Goal: Obtain resource: Download file/media

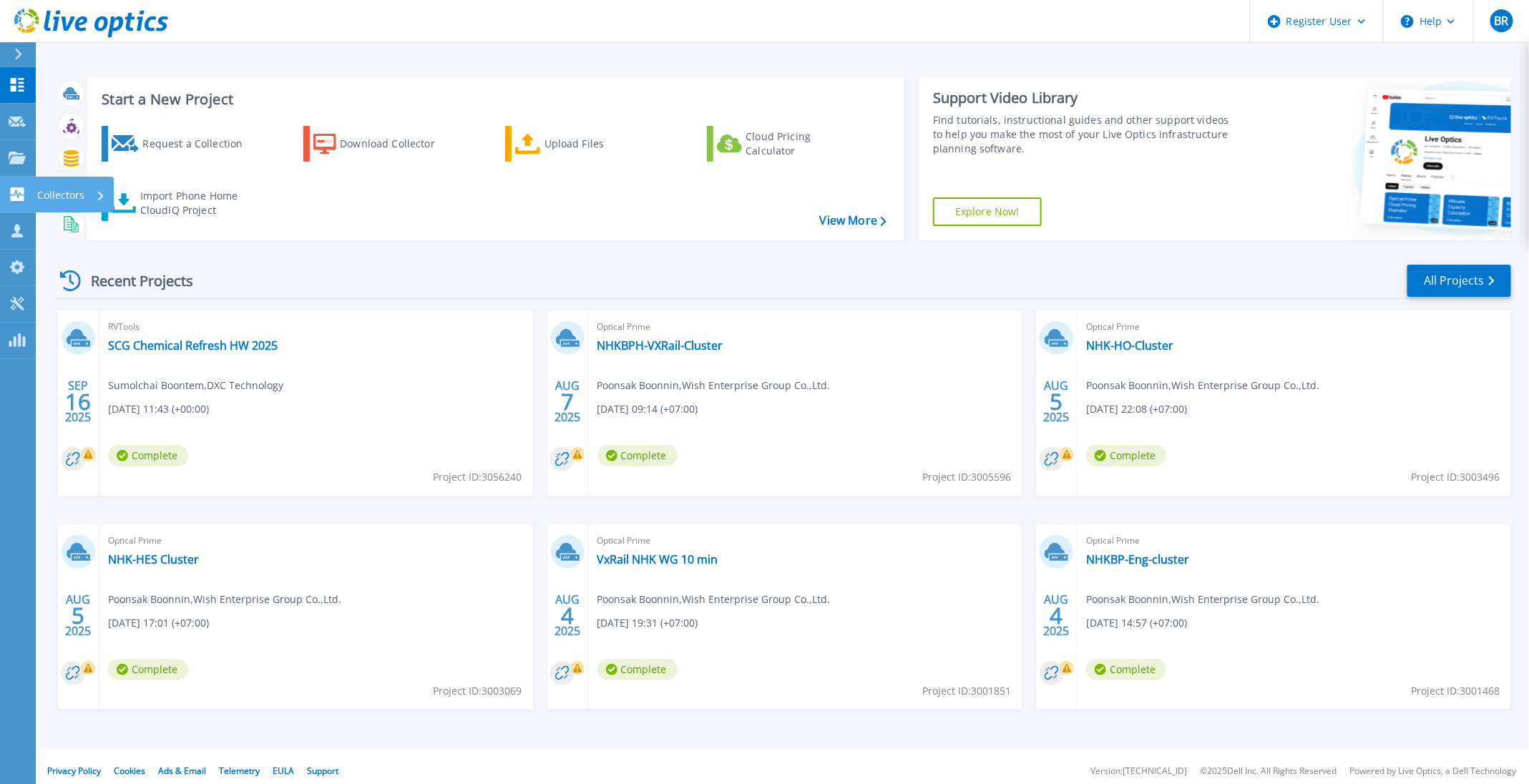
click at [15, 189] on icon at bounding box center [17, 194] width 14 height 14
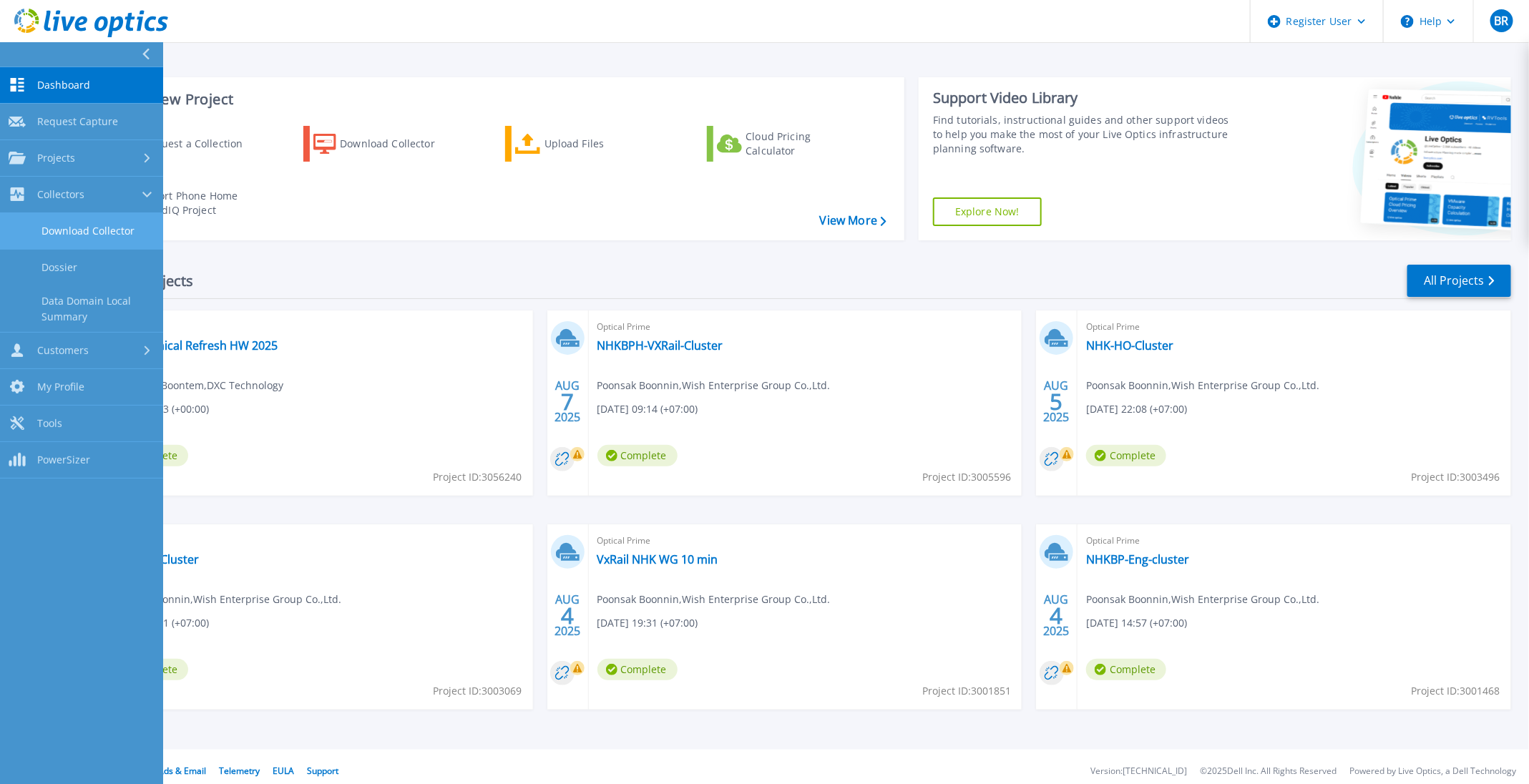
click at [98, 230] on link "Download Collector" at bounding box center [81, 231] width 163 height 36
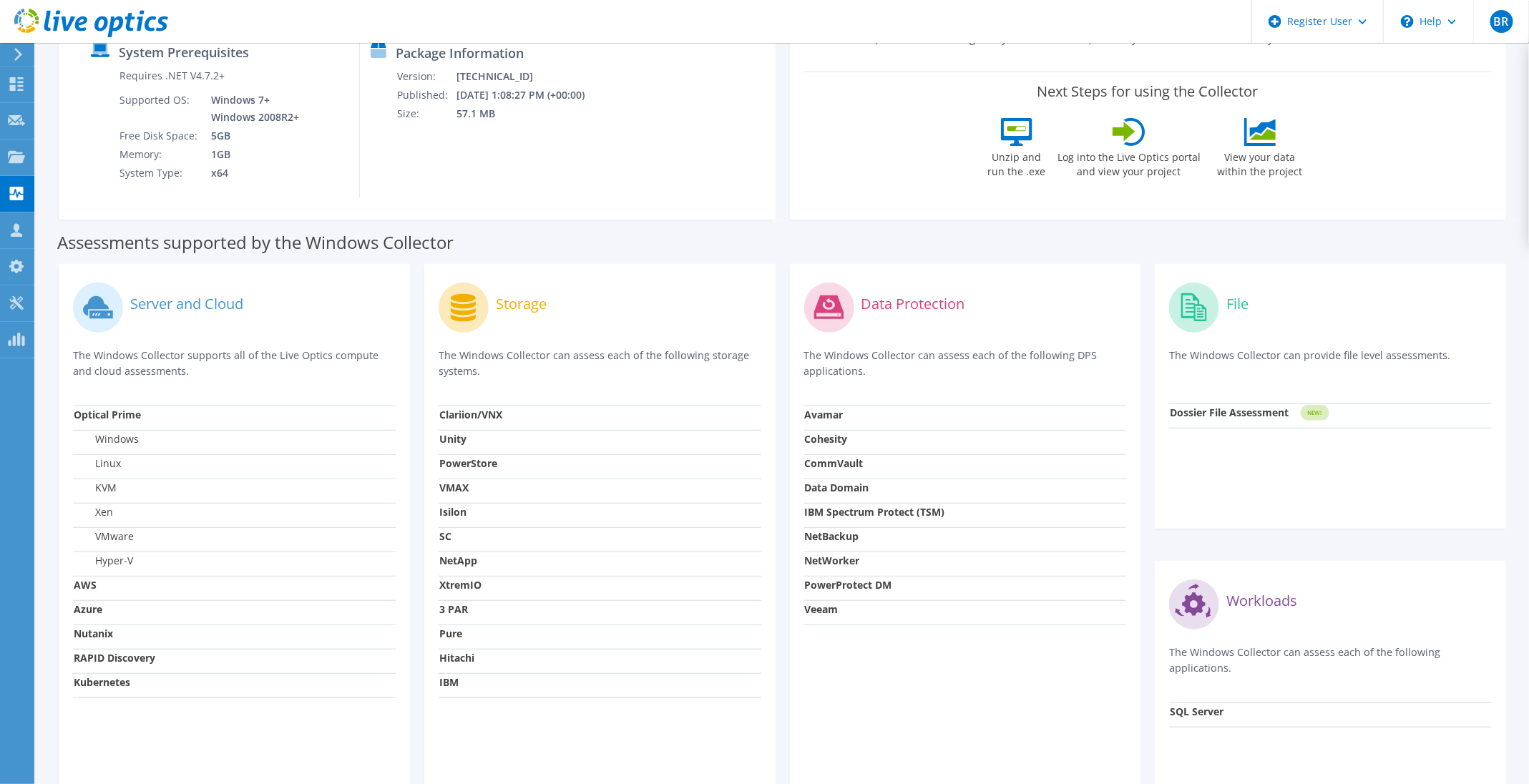
scroll to position [215, 0]
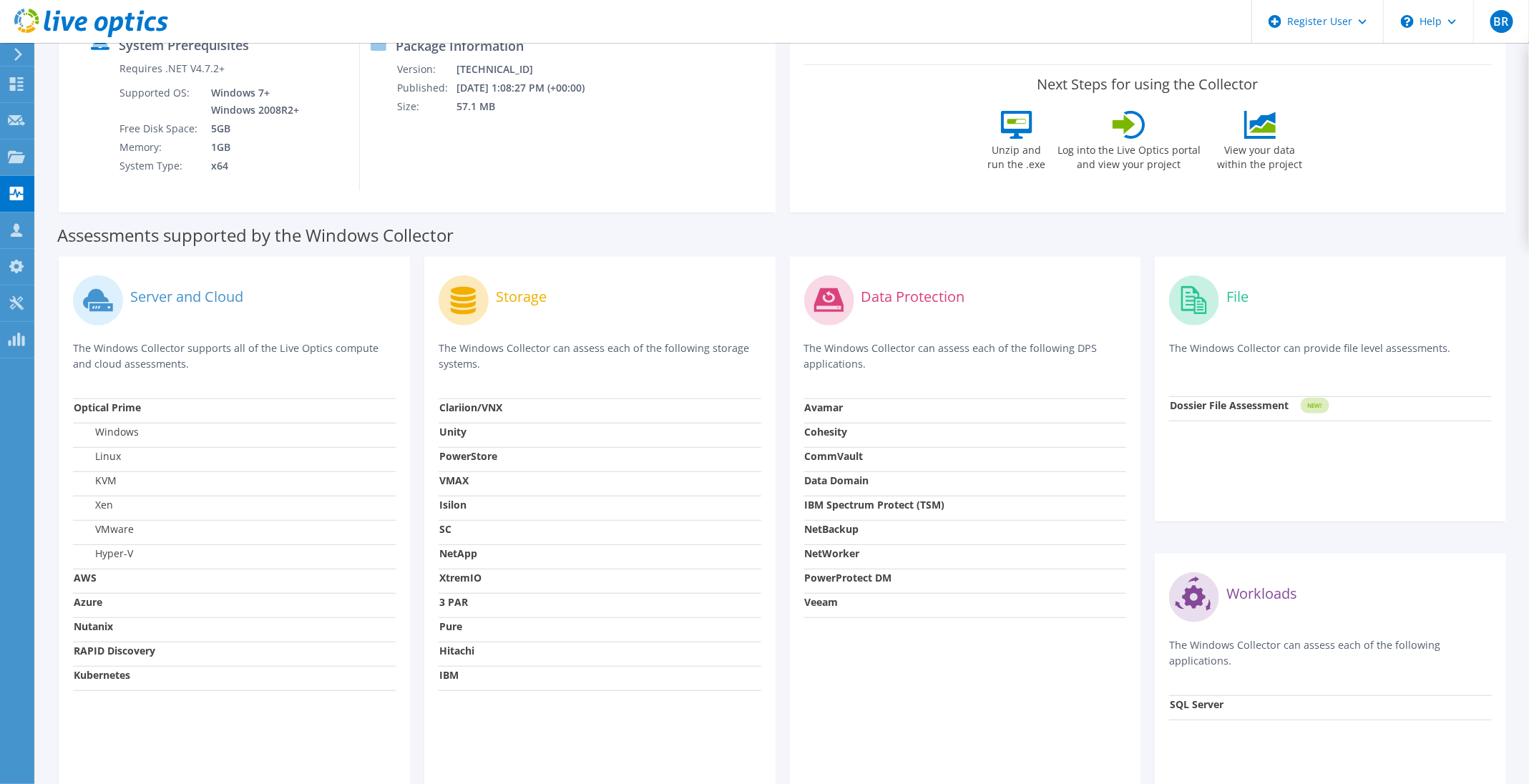
click at [155, 265] on div "Server and Cloud The Windows Collector supports all of the Live Optics compute …" at bounding box center [234, 538] width 351 height 561
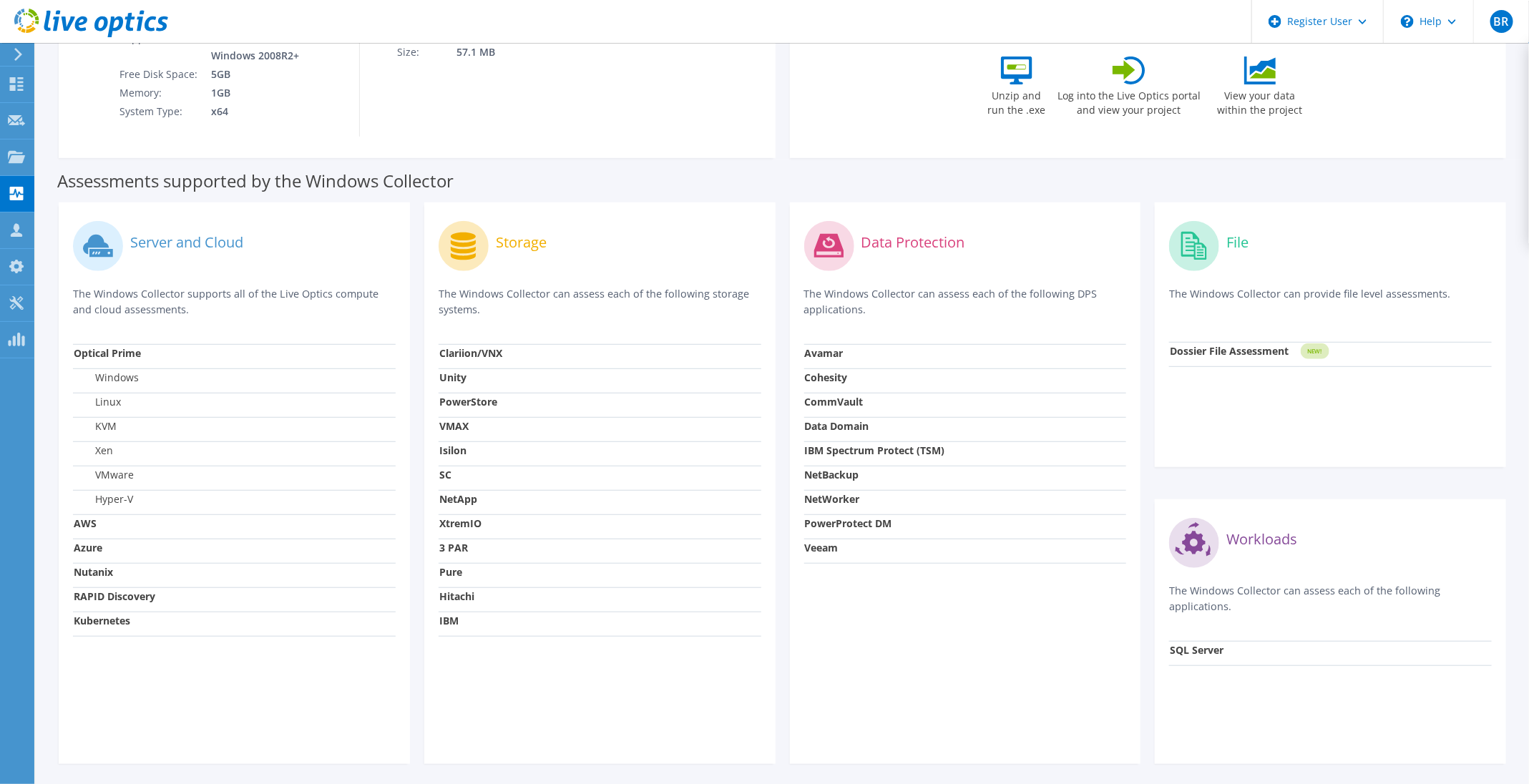
scroll to position [322, 0]
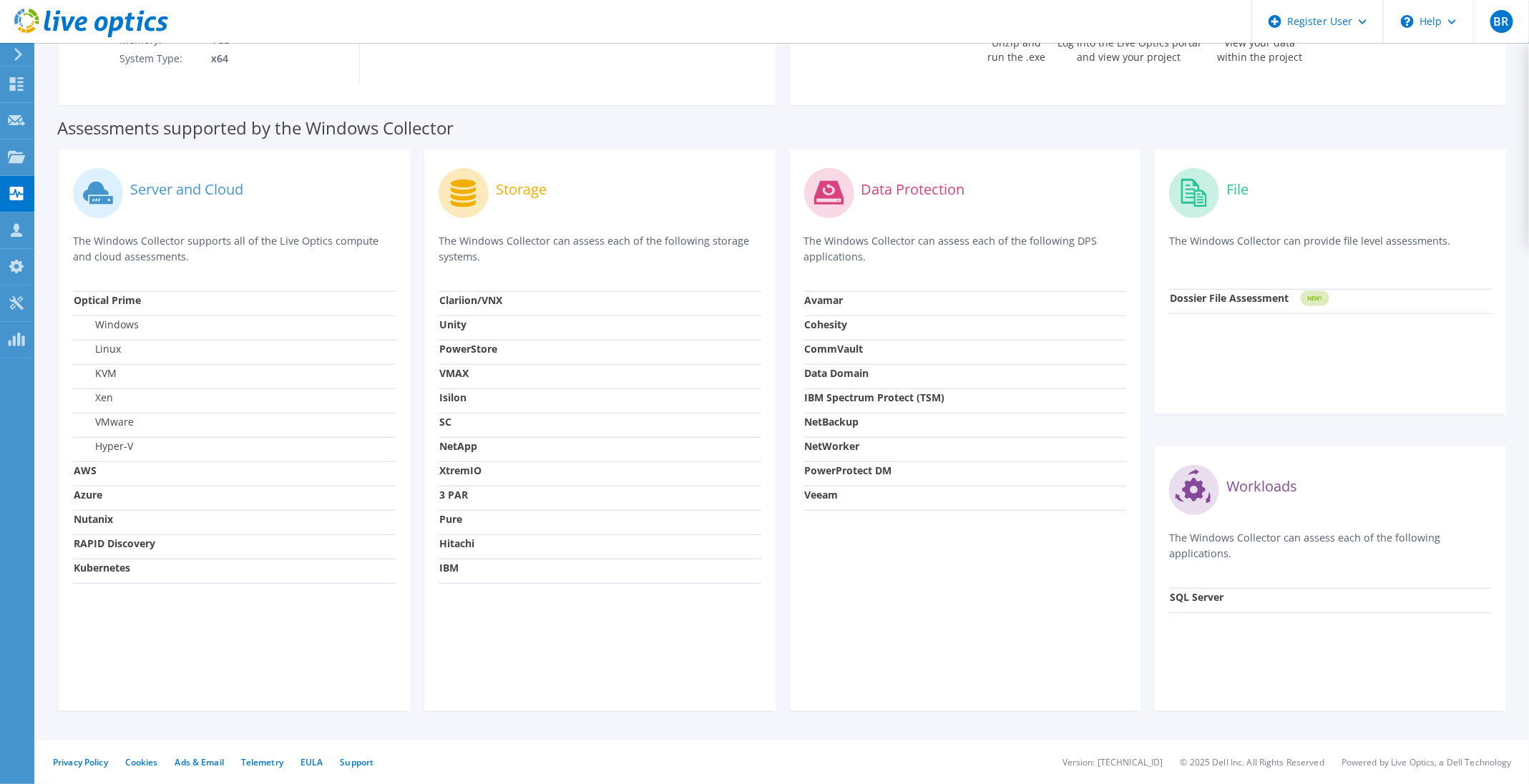
click at [475, 492] on td "3 PAR" at bounding box center [599, 497] width 322 height 24
click at [461, 457] on td "NetApp" at bounding box center [599, 448] width 322 height 24
click at [459, 433] on td "SC" at bounding box center [599, 424] width 322 height 24
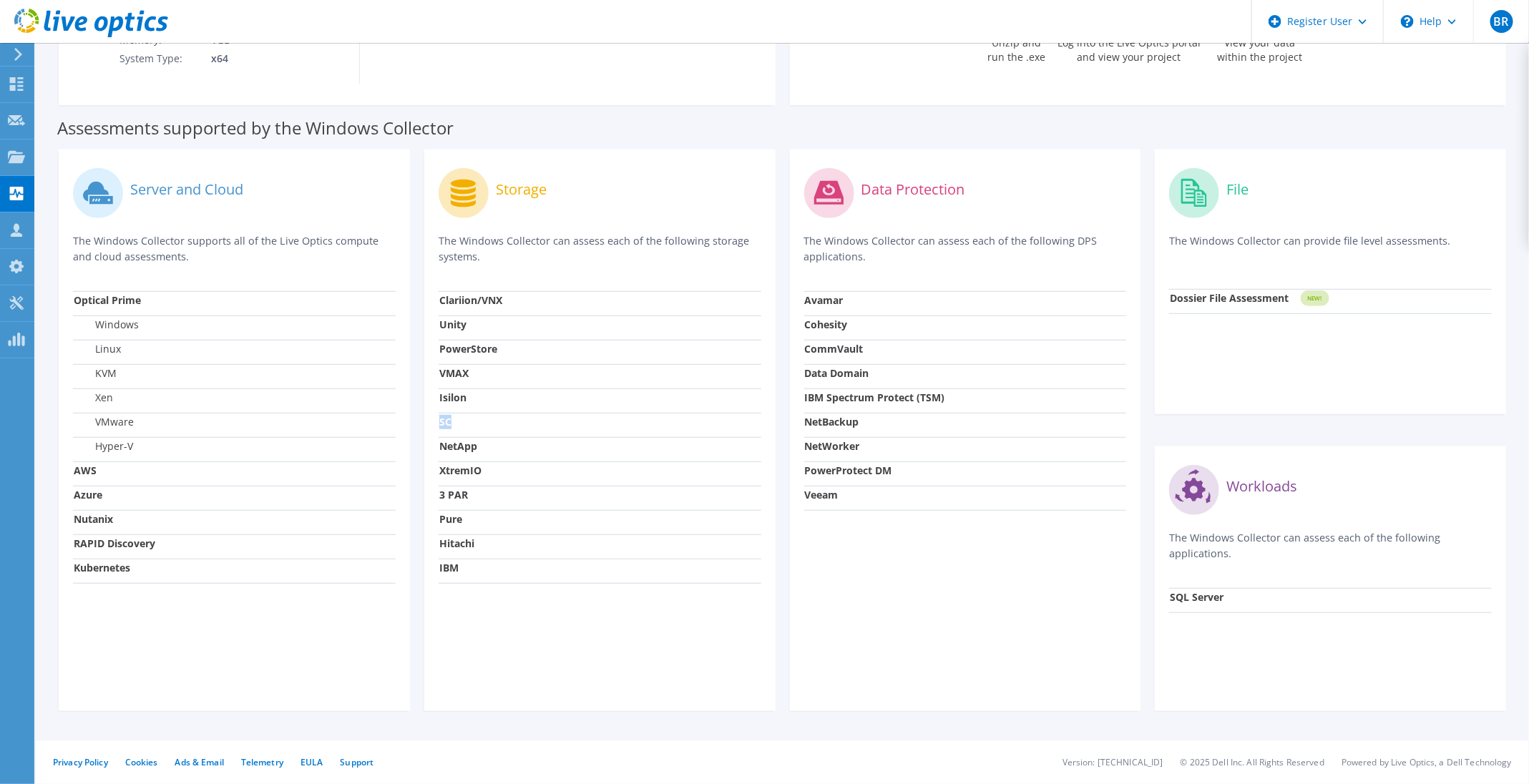
click at [459, 433] on td "SC" at bounding box center [599, 424] width 322 height 24
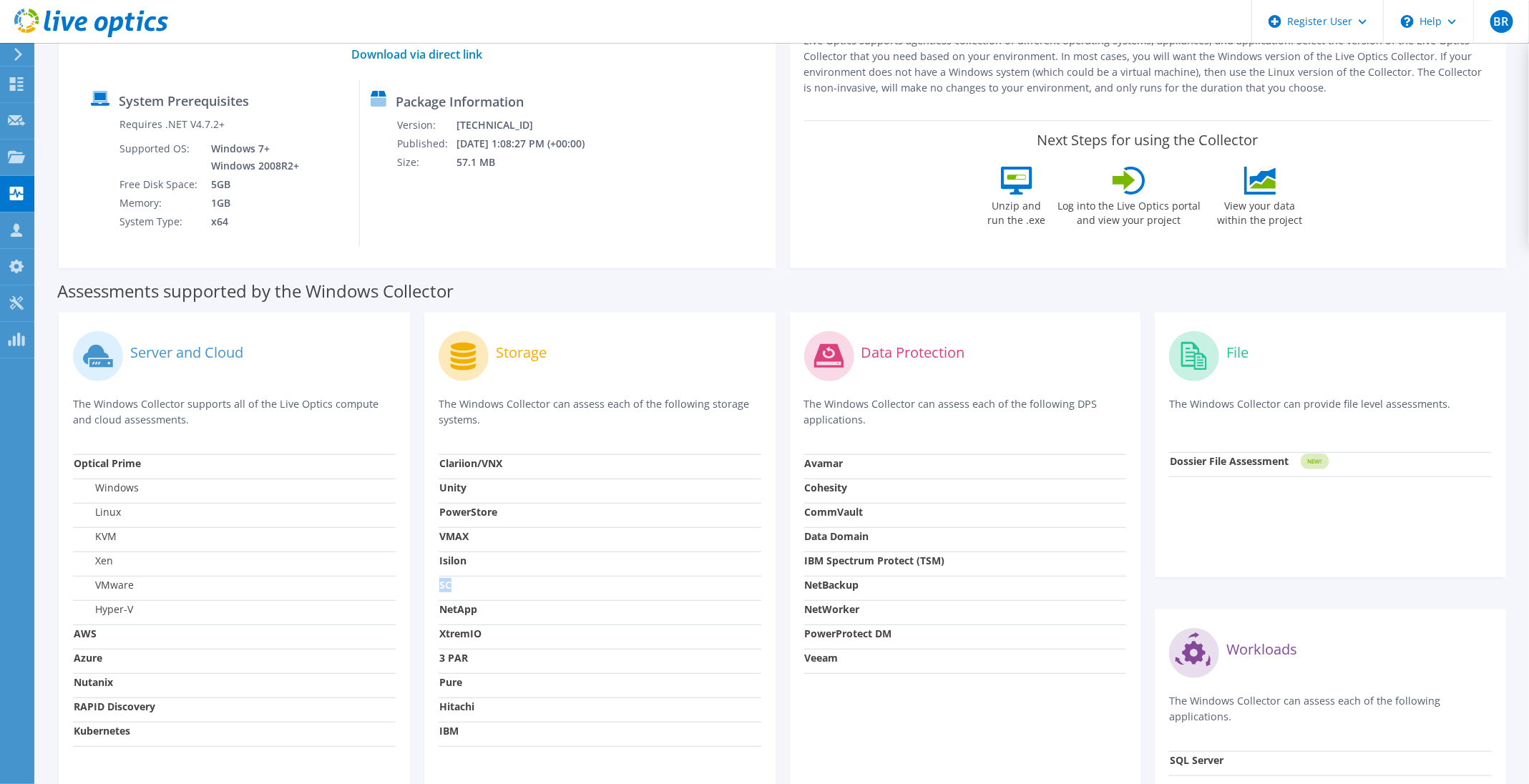
scroll to position [215, 0]
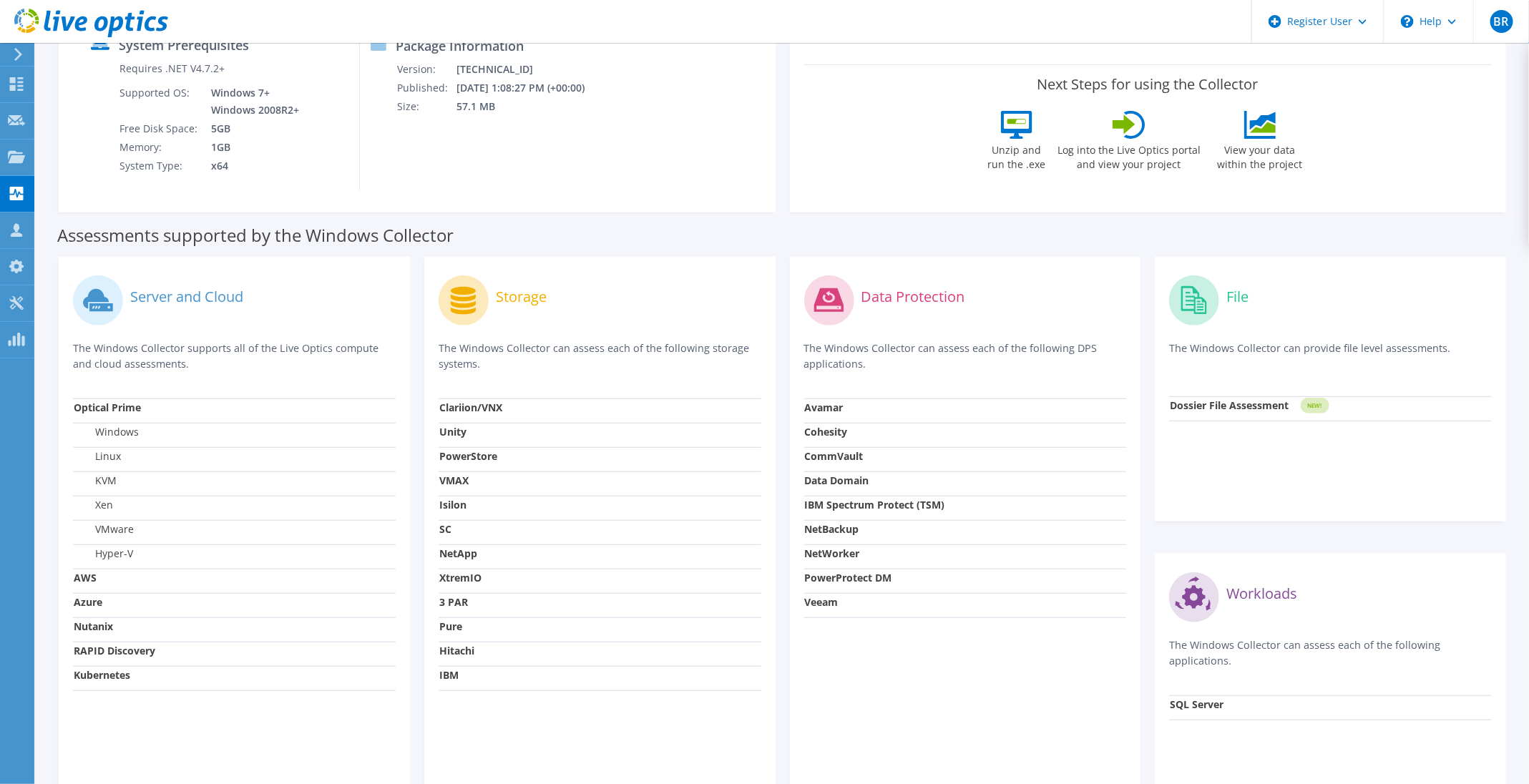
click at [458, 403] on strong "Clariion/VNX" at bounding box center [471, 407] width 63 height 14
click at [455, 443] on td "Unity" at bounding box center [599, 434] width 322 height 24
click at [453, 466] on td "PowerStore" at bounding box center [599, 458] width 322 height 24
click at [456, 499] on strong "Isilon" at bounding box center [453, 504] width 27 height 14
click at [455, 512] on label "Isilon" at bounding box center [453, 505] width 27 height 14
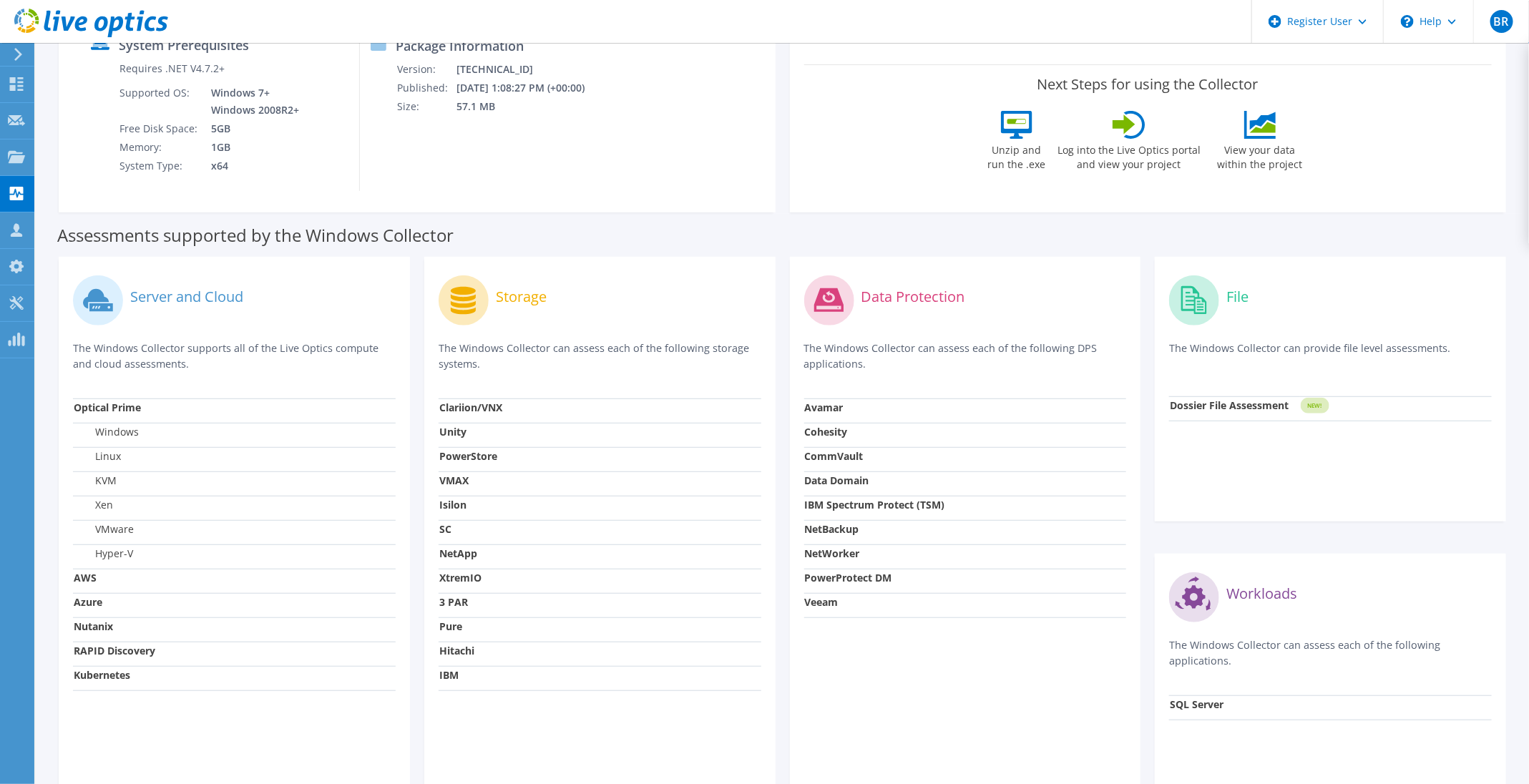
click at [450, 536] on strong "SC" at bounding box center [445, 529] width 12 height 14
click at [450, 573] on strong "XtremIO" at bounding box center [460, 577] width 42 height 14
click at [450, 579] on strong "XtremIO" at bounding box center [460, 577] width 42 height 14
click at [450, 606] on strong "3 PAR" at bounding box center [454, 601] width 29 height 14
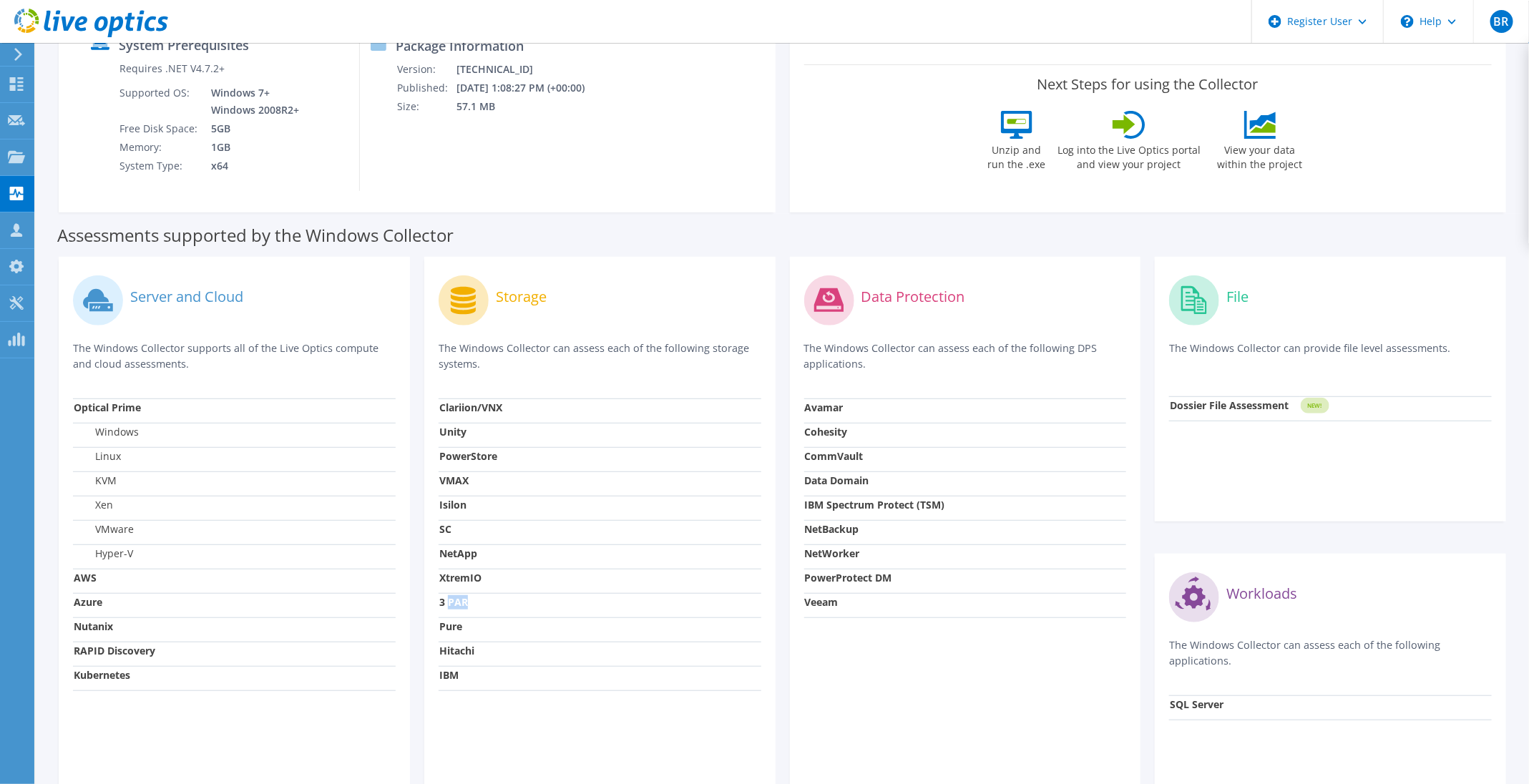
click at [450, 606] on strong "3 PAR" at bounding box center [454, 601] width 29 height 14
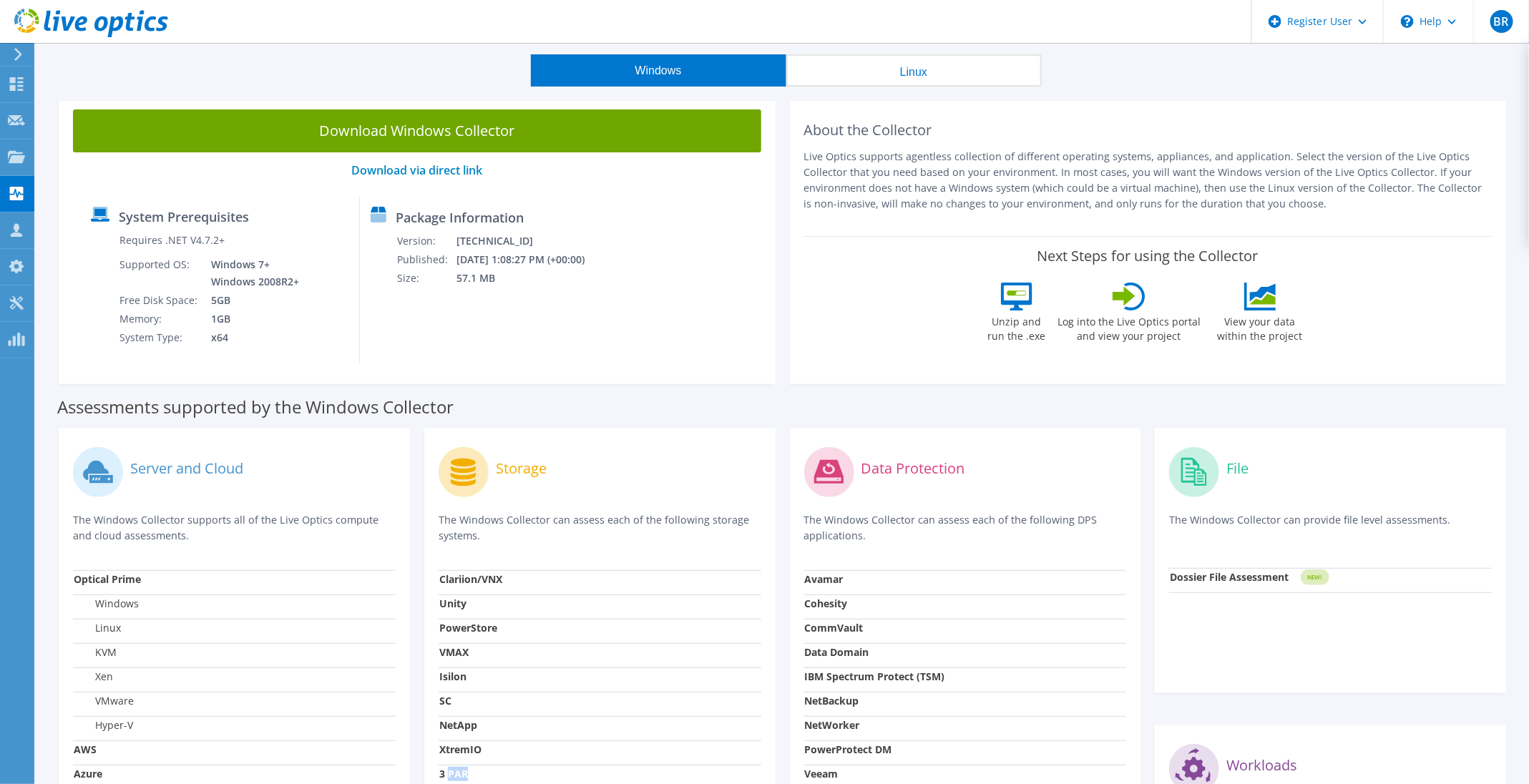
scroll to position [0, 0]
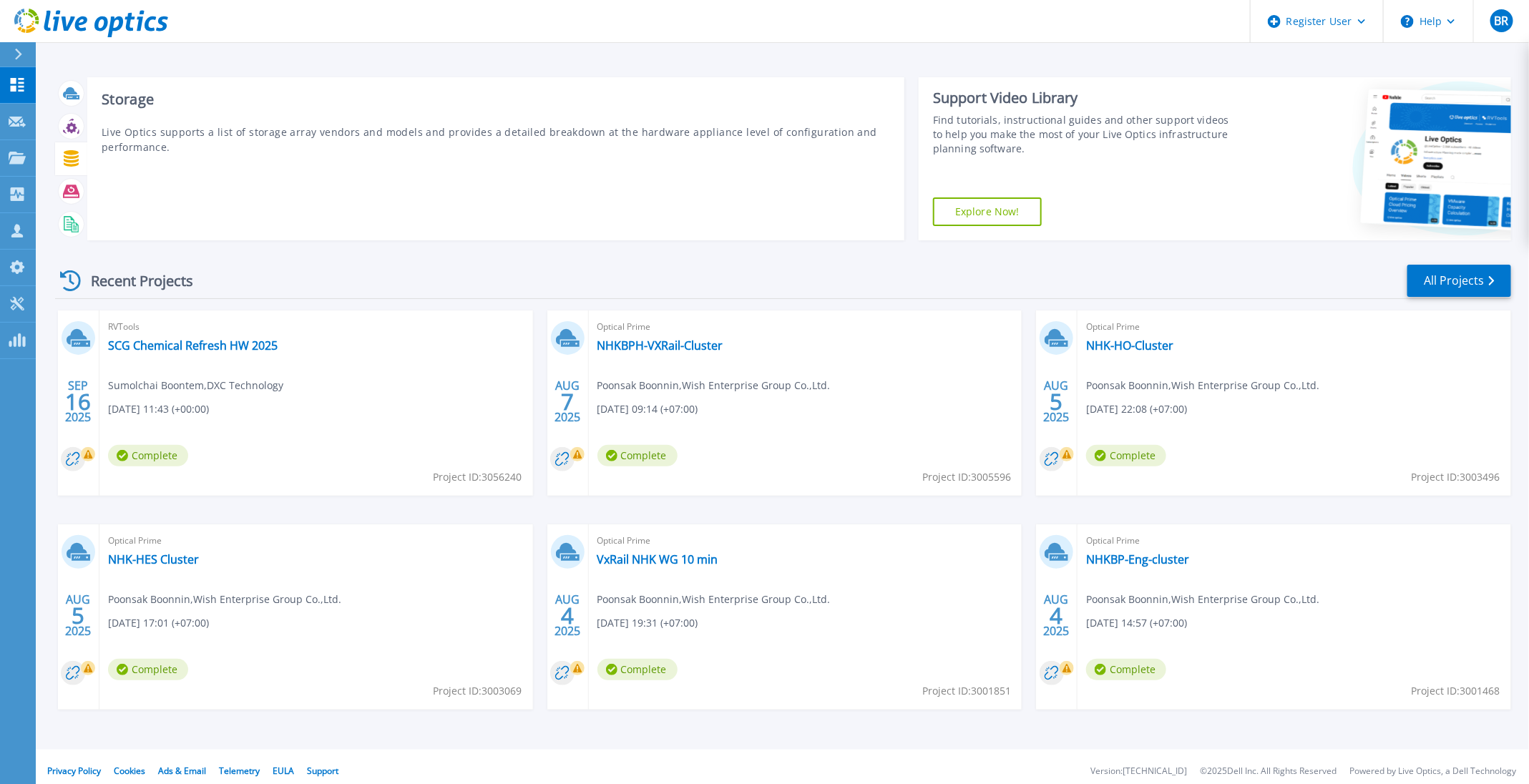
click at [73, 160] on icon at bounding box center [71, 158] width 16 height 16
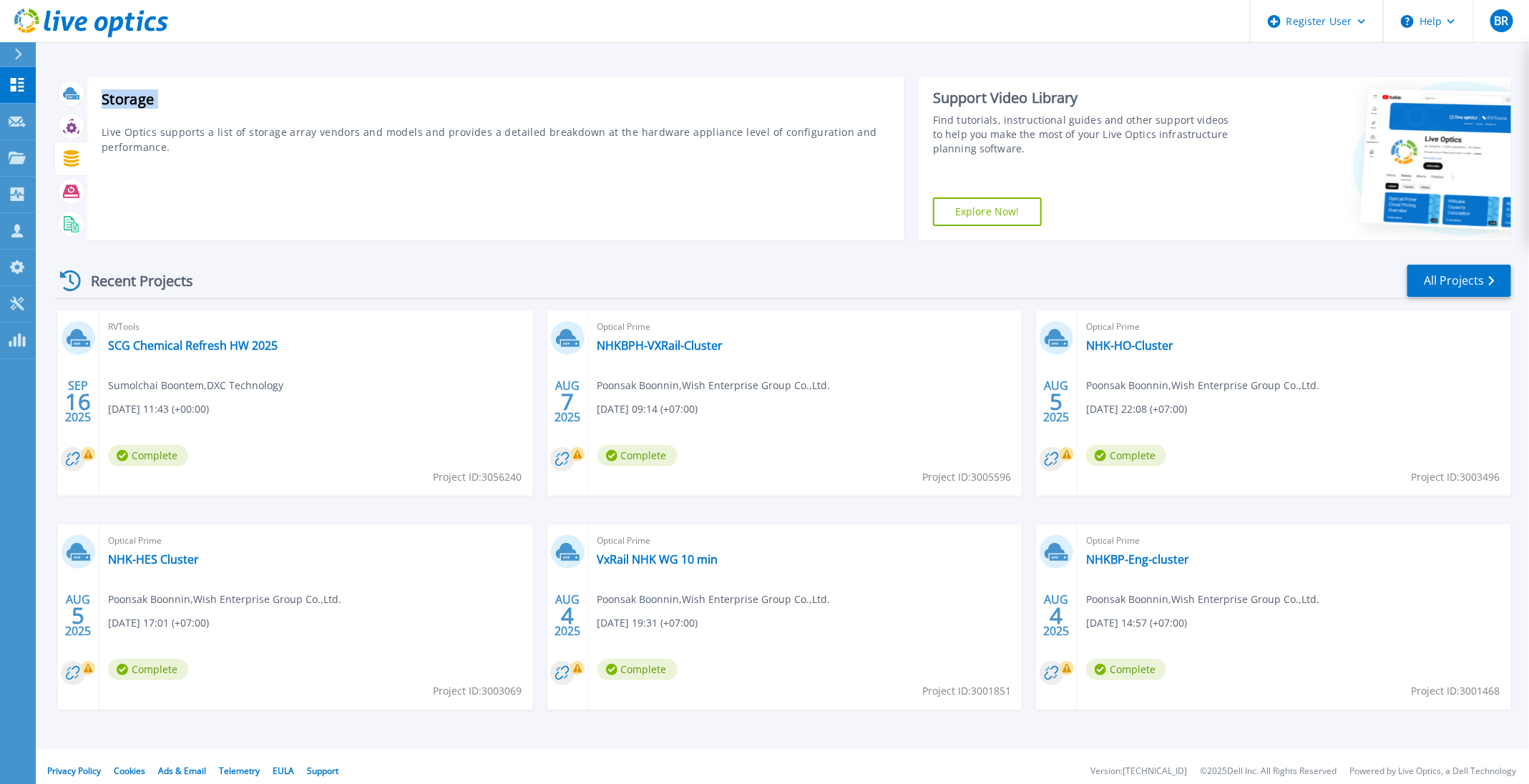
click at [73, 160] on icon at bounding box center [71, 158] width 16 height 16
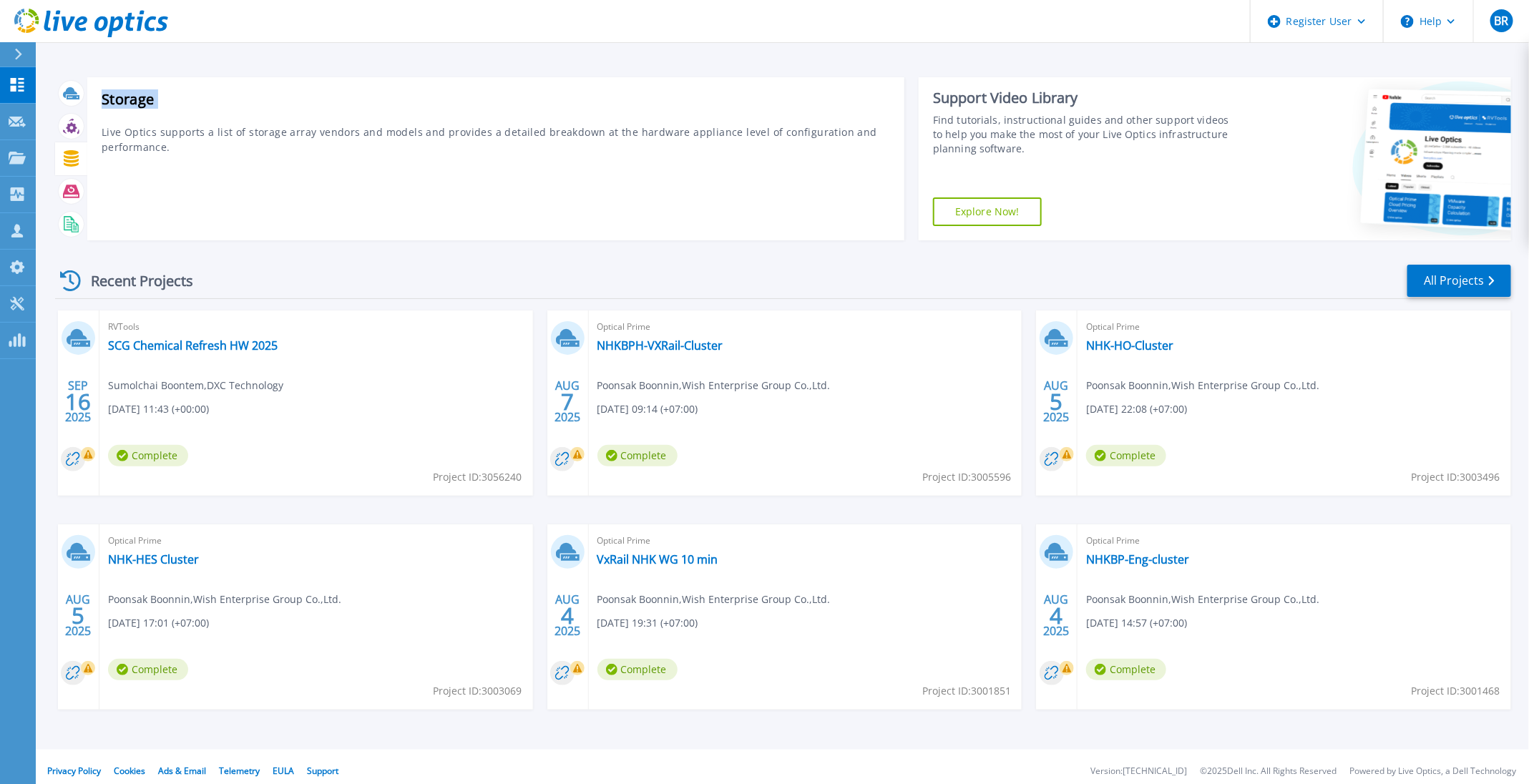
click at [73, 160] on icon at bounding box center [71, 158] width 16 height 16
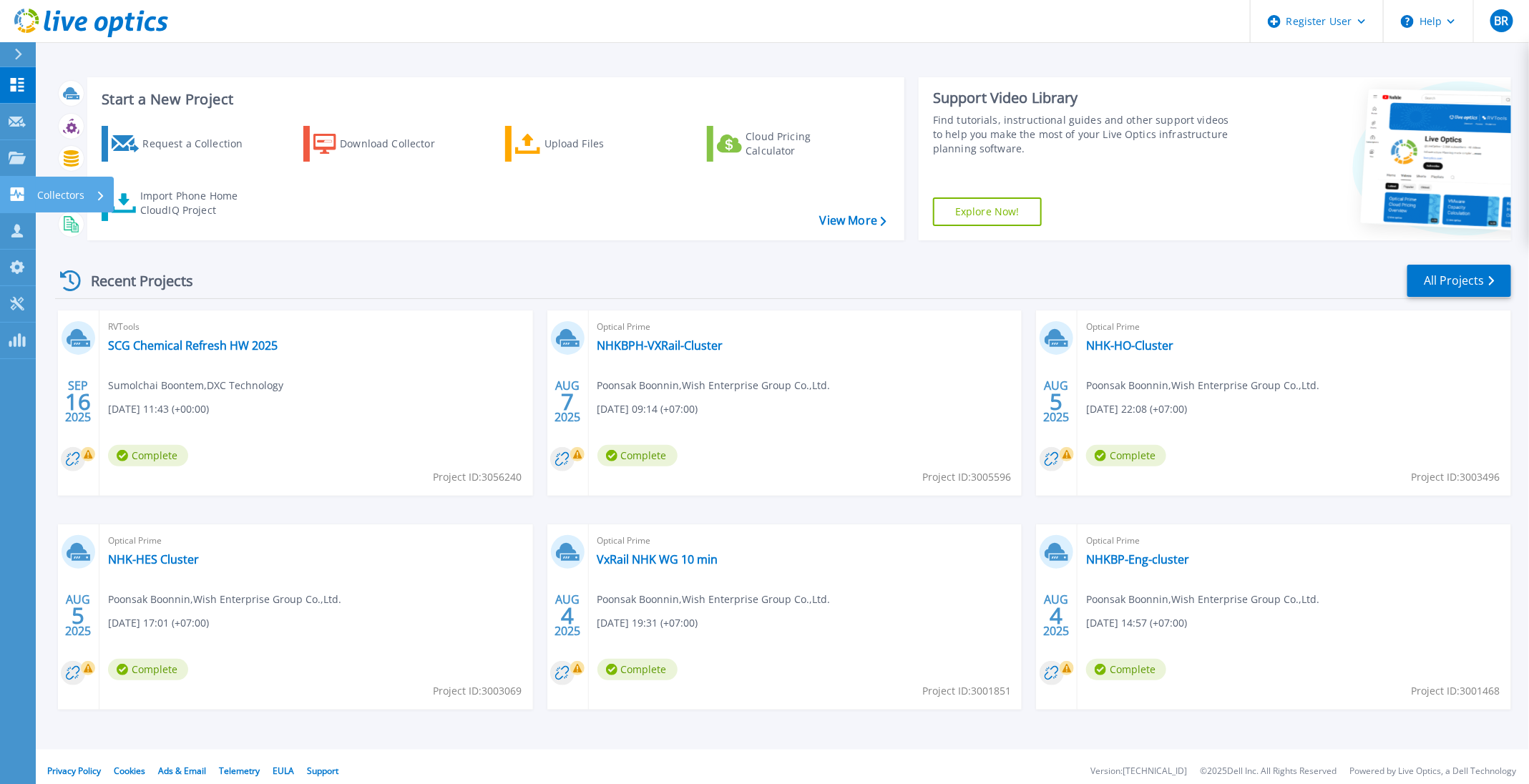
click at [18, 201] on icon at bounding box center [17, 194] width 14 height 14
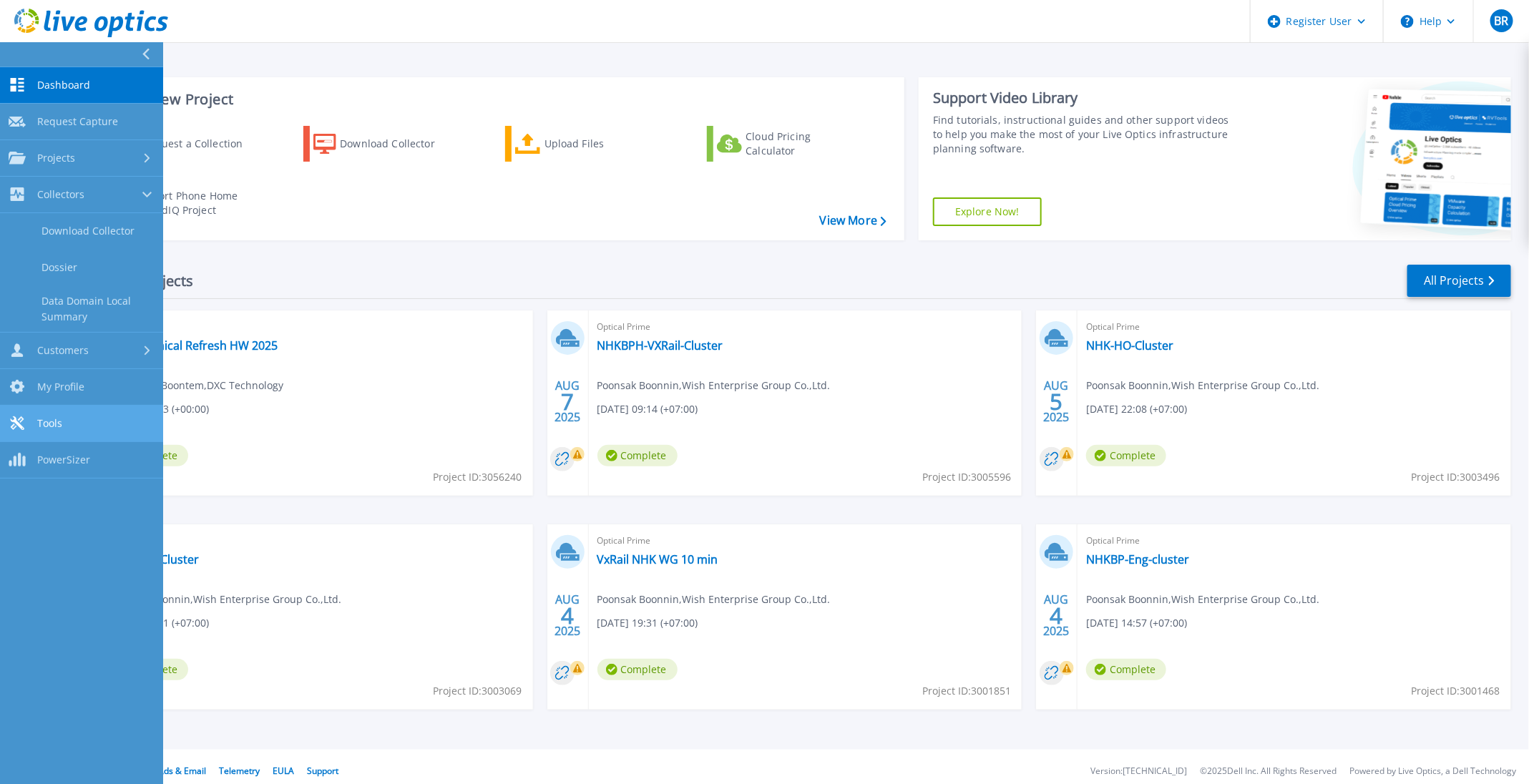
click at [50, 430] on link "Tools Tools" at bounding box center [81, 423] width 163 height 36
